Goal: Check status: Check status

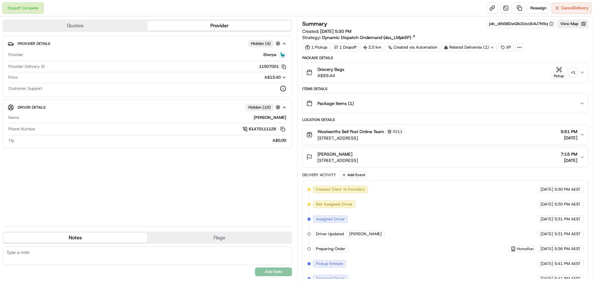
click at [469, 50] on div "Related Deliveries (1)" at bounding box center [469, 47] width 56 height 9
click at [534, 54] on div "Summary job_diNSBDwQfzZUcciE4U7N5q View Map Created: [DATE] 5:30 PM Strategy: D…" at bounding box center [445, 205] width 287 height 372
click at [492, 46] on icon at bounding box center [492, 47] width 4 height 4
click at [533, 53] on div "Summary job_diNSBDwQfzZUcciE4U7N5q View Map Created: [DATE] 5:30 PM Strategy: D…" at bounding box center [445, 205] width 287 height 372
click at [469, 46] on div "Related Deliveries (1)" at bounding box center [469, 47] width 56 height 9
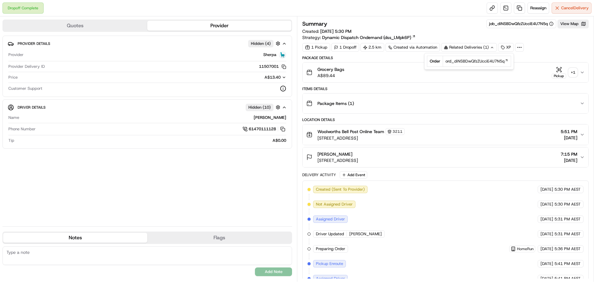
click at [494, 28] on div "Summary job_diNSBDwQfzZUcciE4U7N5q View Map Created: [DATE] 5:30 PM Strategy: D…" at bounding box center [445, 29] width 287 height 21
click at [474, 50] on div "Related Deliveries (1)" at bounding box center [469, 47] width 56 height 9
click at [461, 30] on div "Summary job_diNSBDwQfzZUcciE4U7N5q View Map Created: [DATE] 5:30 PM Strategy: D…" at bounding box center [445, 29] width 287 height 21
click at [476, 47] on div "Related Deliveries (1)" at bounding box center [469, 47] width 56 height 9
click at [471, 37] on div "Summary job_diNSBDwQfzZUcciE4U7N5q View Map Created: [DATE] 5:30 PM Strategy: D…" at bounding box center [445, 29] width 287 height 21
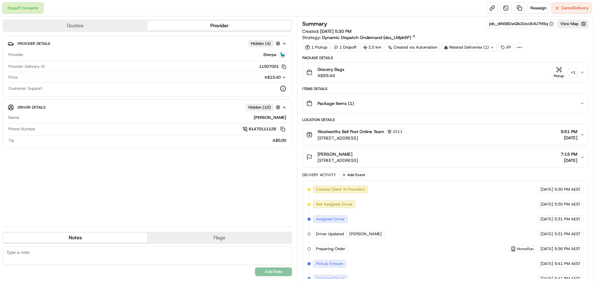
click at [441, 26] on div "Summary job_diNSBDwQfzZUcciE4U7N5q View Map" at bounding box center [445, 23] width 287 height 9
